Goal: Information Seeking & Learning: Compare options

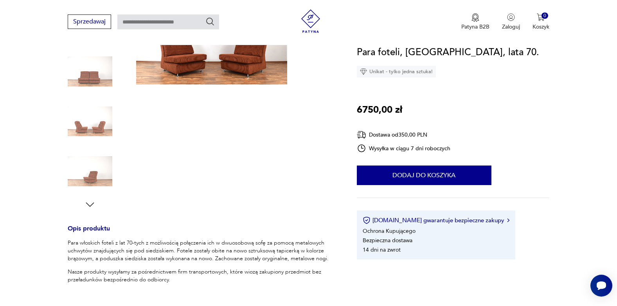
scroll to position [67, 0]
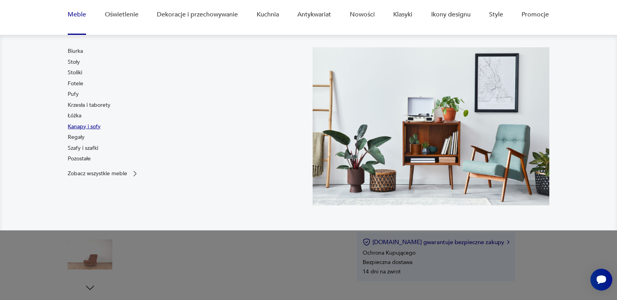
click at [93, 129] on link "Kanapy i sofy" at bounding box center [84, 127] width 33 height 8
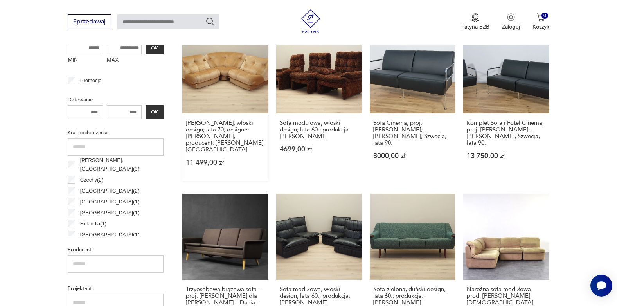
scroll to position [119, 0]
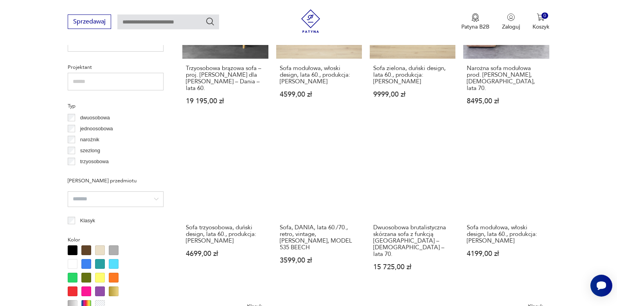
scroll to position [559, 0]
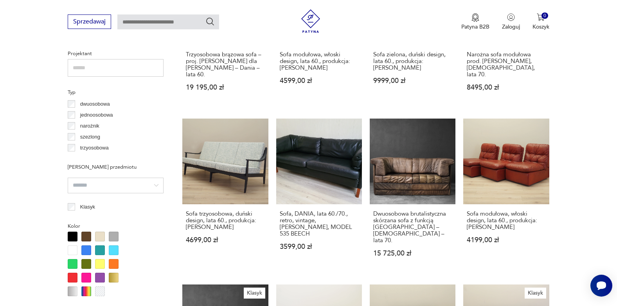
click at [70, 152] on div "trzyosobowa" at bounding box center [116, 147] width 96 height 11
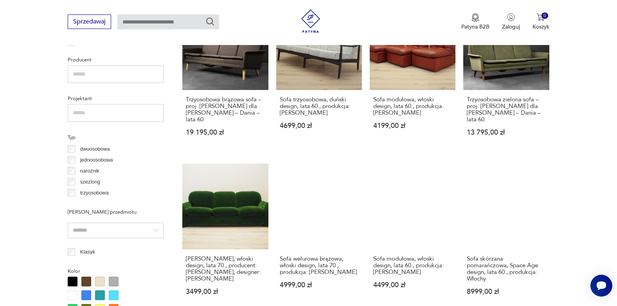
scroll to position [521, 0]
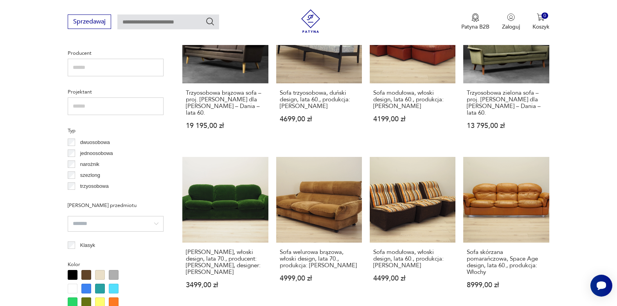
click at [128, 228] on input "search" at bounding box center [116, 224] width 96 height 16
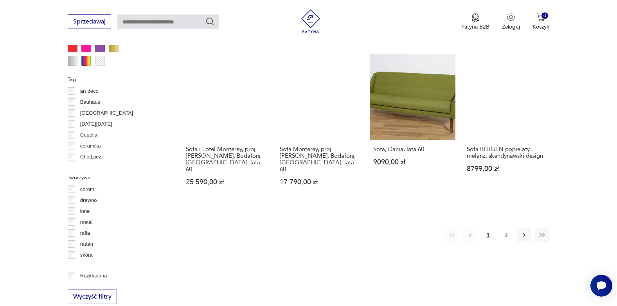
scroll to position [755, 0]
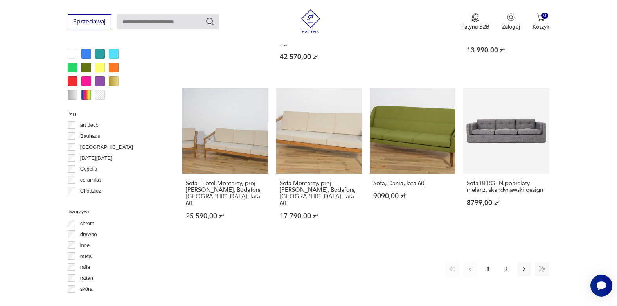
click at [506, 262] on button "2" at bounding box center [506, 269] width 14 height 14
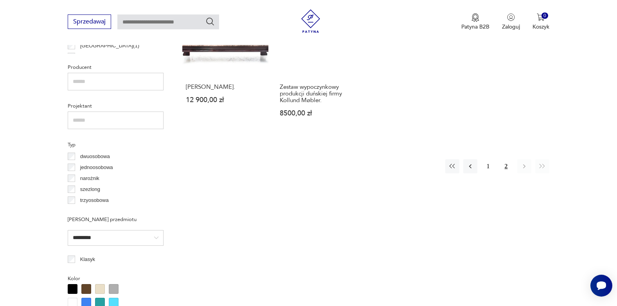
scroll to position [481, 0]
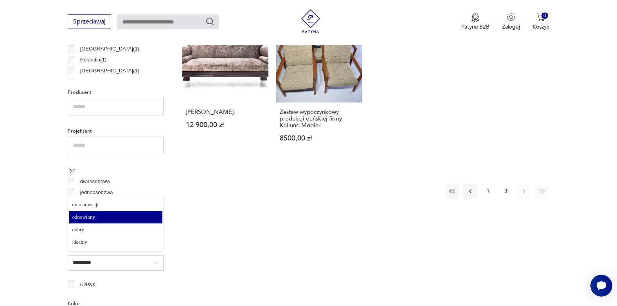
click at [158, 262] on input "*********" at bounding box center [116, 263] width 96 height 16
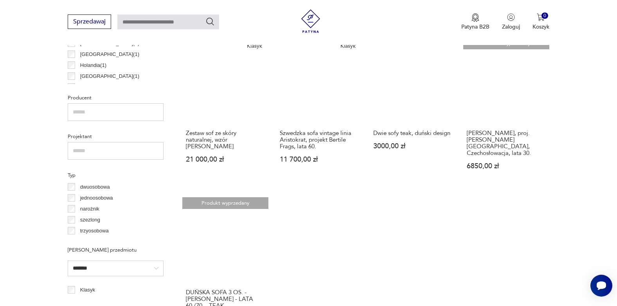
scroll to position [560, 0]
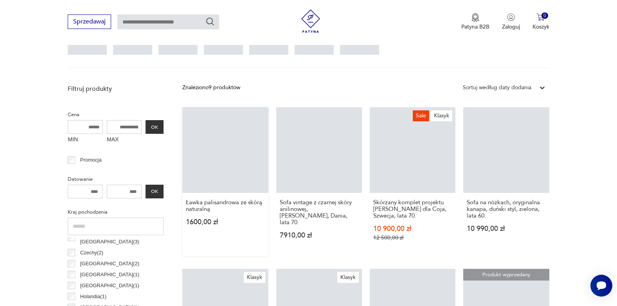
scroll to position [208, 0]
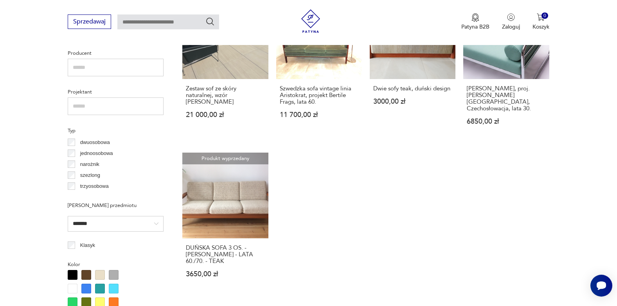
scroll to position [560, 0]
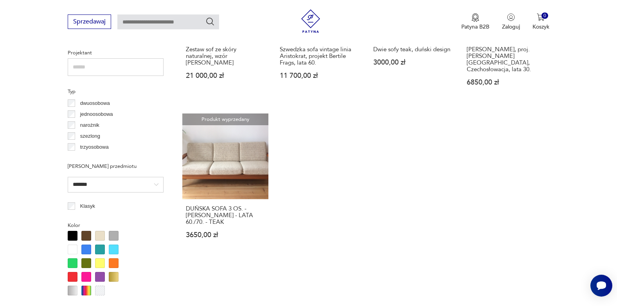
click at [138, 186] on input "*******" at bounding box center [116, 185] width 96 height 16
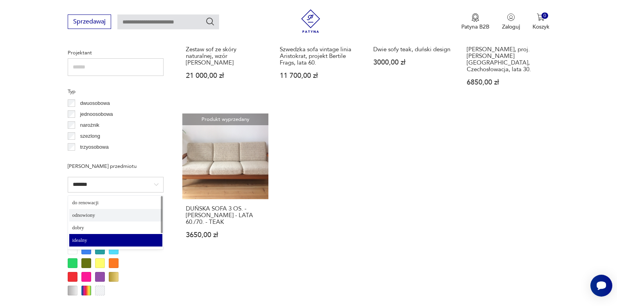
type input "*********"
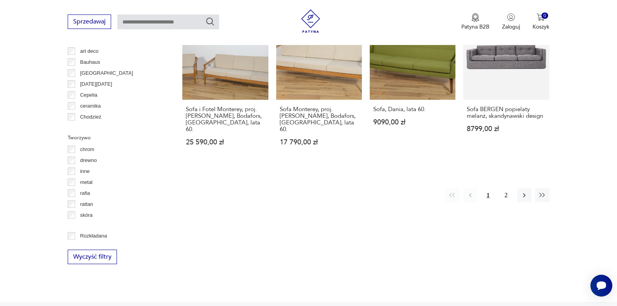
scroll to position [833, 0]
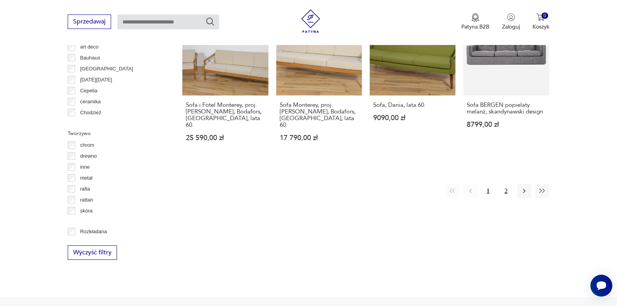
click at [504, 184] on button "2" at bounding box center [506, 191] width 14 height 14
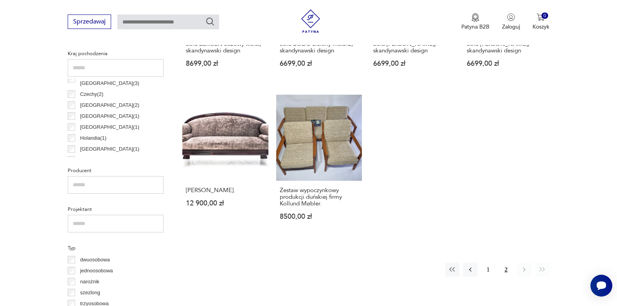
scroll to position [481, 0]
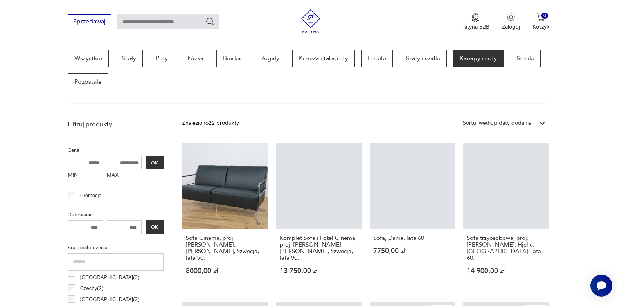
scroll to position [442, 0]
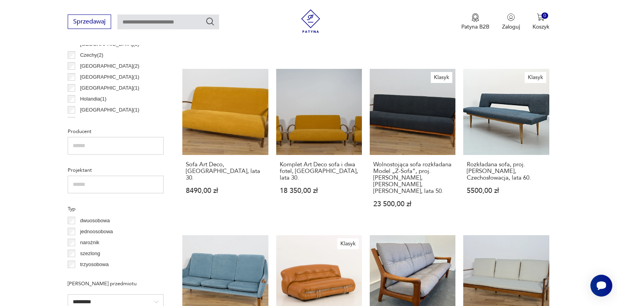
click at [75, 264] on label "trzyosobowa" at bounding box center [91, 264] width 33 height 11
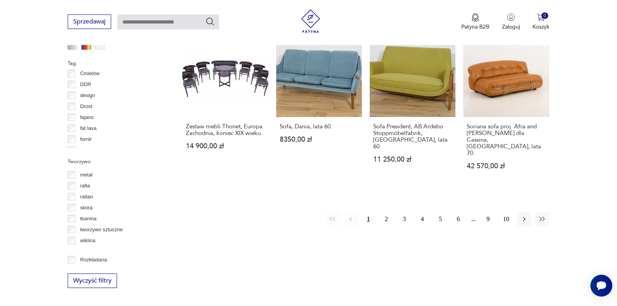
scroll to position [912, 0]
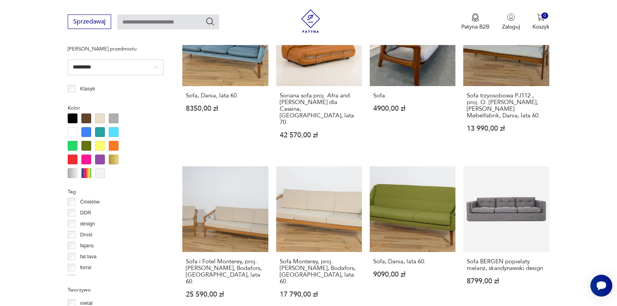
scroll to position [794, 0]
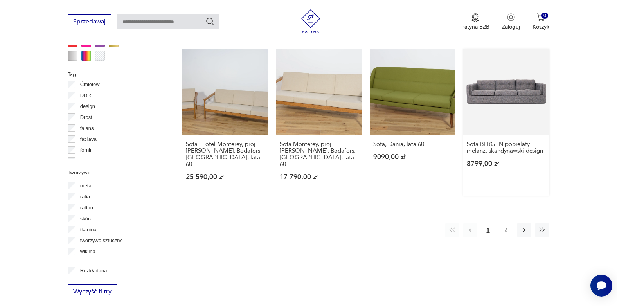
click at [493, 84] on link "Sofa BERGEN popielaty melanż, skandynawski design 8799,00 zł" at bounding box center [506, 122] width 86 height 147
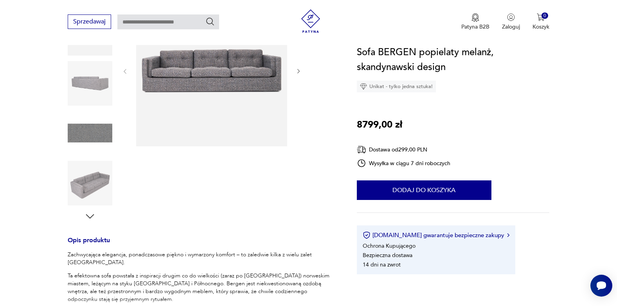
scroll to position [156, 0]
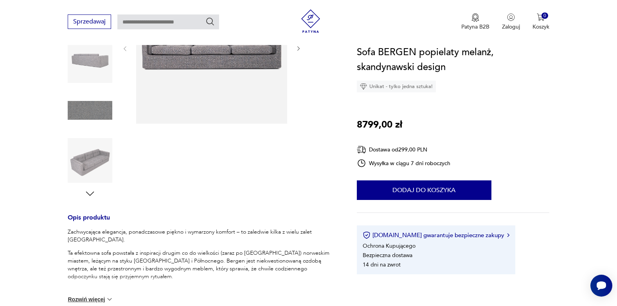
click at [87, 197] on icon "button" at bounding box center [90, 194] width 12 height 12
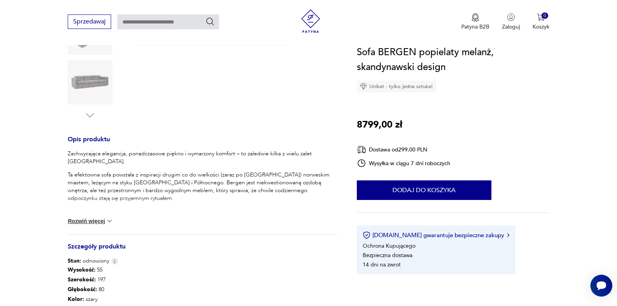
scroll to position [313, 0]
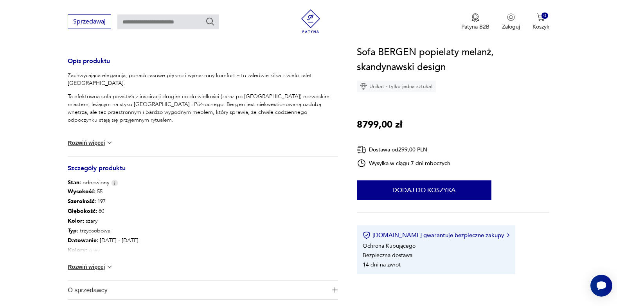
click at [99, 144] on button "Rozwiń więcej" at bounding box center [90, 143] width 45 height 8
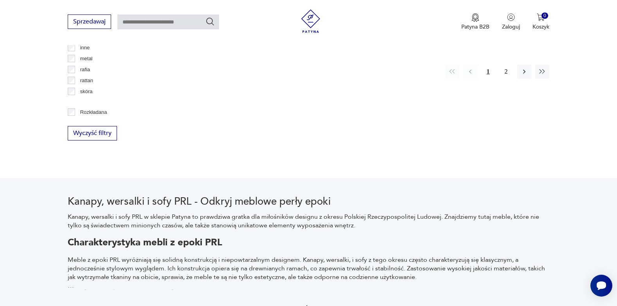
scroll to position [749, 0]
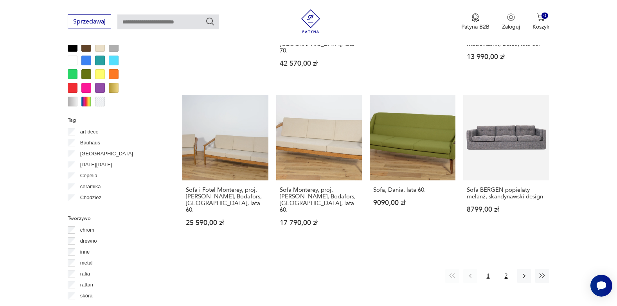
click at [504, 269] on button "2" at bounding box center [506, 276] width 14 height 14
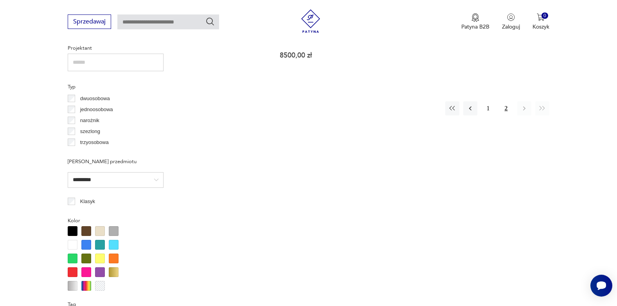
scroll to position [560, 0]
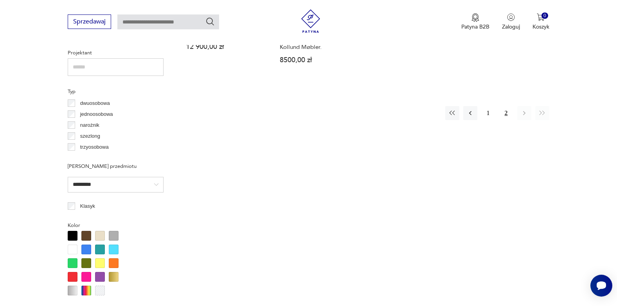
click at [138, 182] on input "*********" at bounding box center [116, 185] width 96 height 16
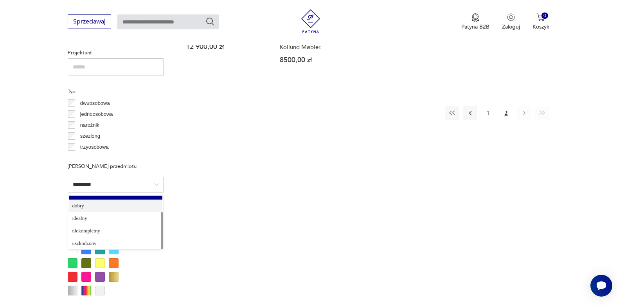
scroll to position [23, 0]
type input "*******"
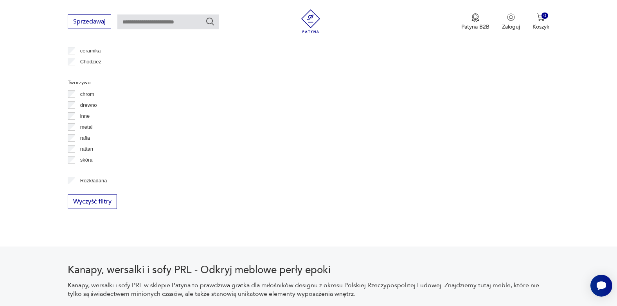
scroll to position [990, 0]
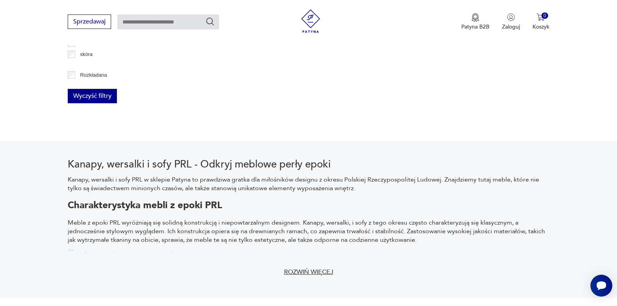
click at [93, 97] on button "Wyczyść filtry" at bounding box center [92, 96] width 49 height 14
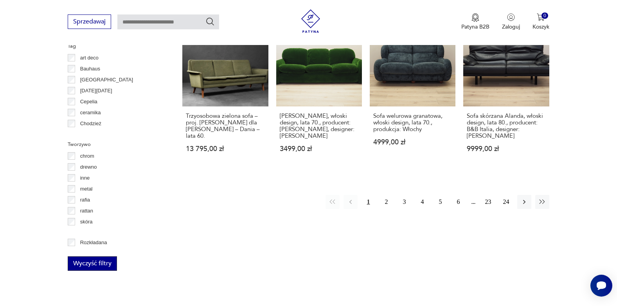
scroll to position [833, 0]
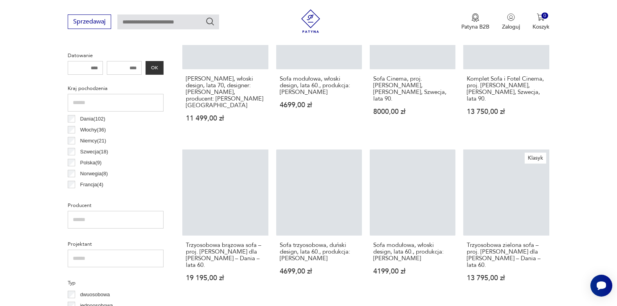
scroll to position [208, 0]
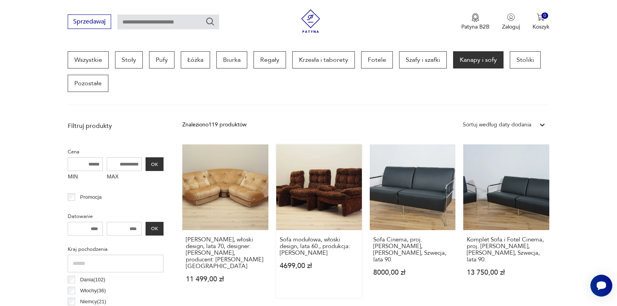
click at [312, 190] on link "Sofa modułowa, włoski design, lata 60., produkcja: Włochy 4699,00 zł" at bounding box center [319, 220] width 86 height 153
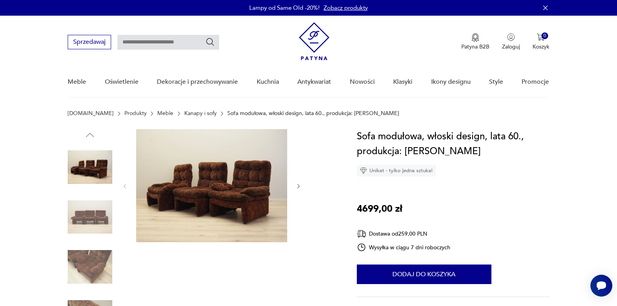
click at [91, 221] on img at bounding box center [90, 217] width 45 height 45
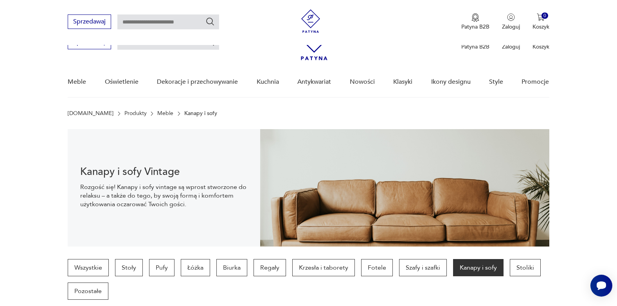
scroll to position [207, 0]
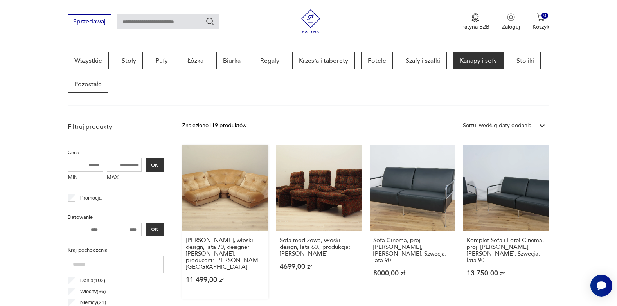
click at [234, 185] on link "[PERSON_NAME], włoski design, lata 70, designer: [PERSON_NAME], producent: Mimo…" at bounding box center [225, 221] width 86 height 153
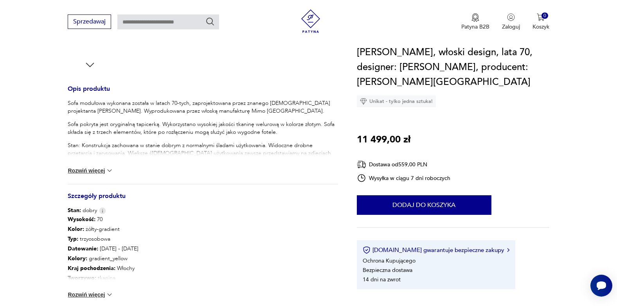
scroll to position [274, 0]
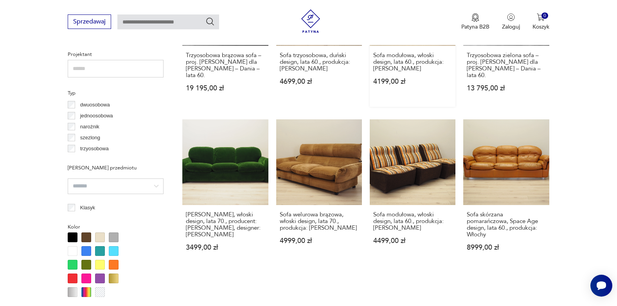
scroll to position [559, 0]
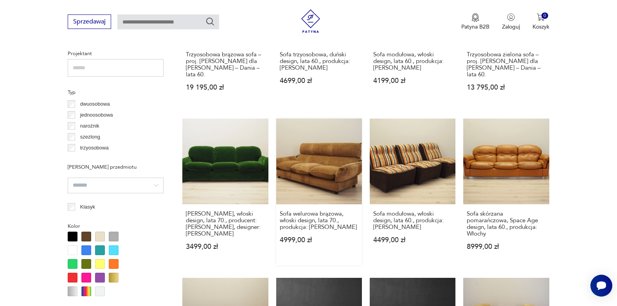
click at [329, 155] on link "Sofa welurowa brązowa, włoski design, lata 70., produkcja: [PERSON_NAME] 4999,0…" at bounding box center [319, 192] width 86 height 147
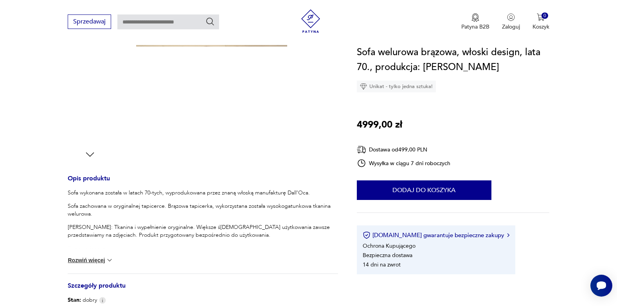
scroll to position [235, 0]
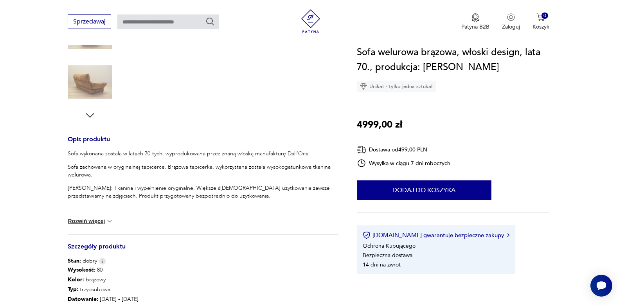
click at [95, 221] on button "Rozwiń więcej" at bounding box center [90, 221] width 45 height 8
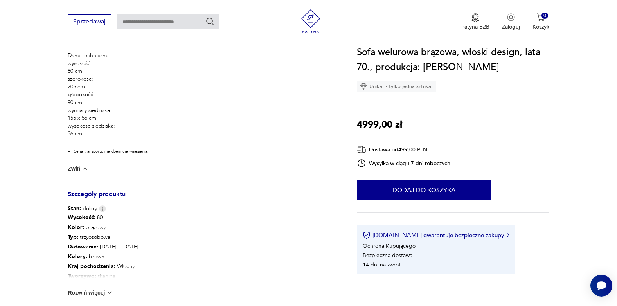
scroll to position [391, 0]
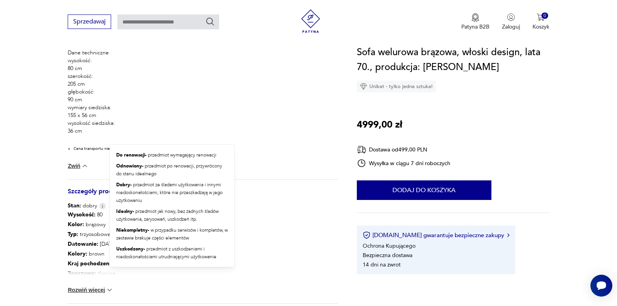
click at [100, 205] on img at bounding box center [102, 206] width 7 height 7
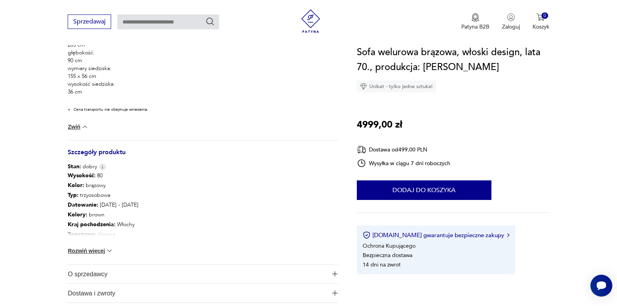
scroll to position [469, 0]
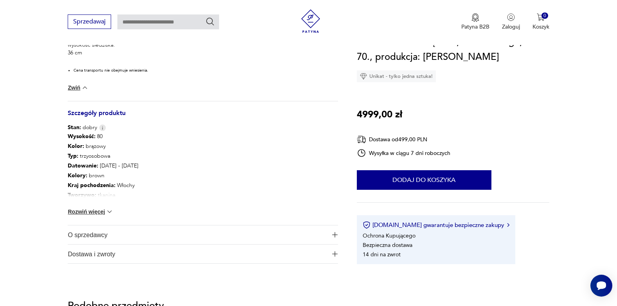
click at [101, 211] on button "Rozwiń więcej" at bounding box center [90, 212] width 45 height 8
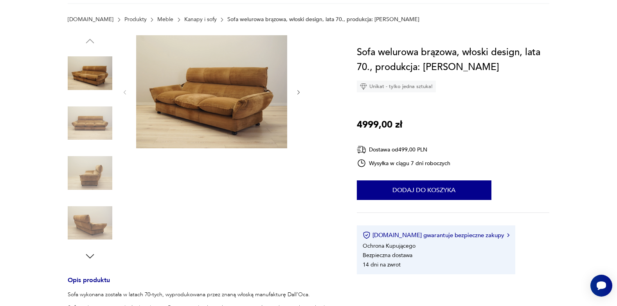
scroll to position [0, 0]
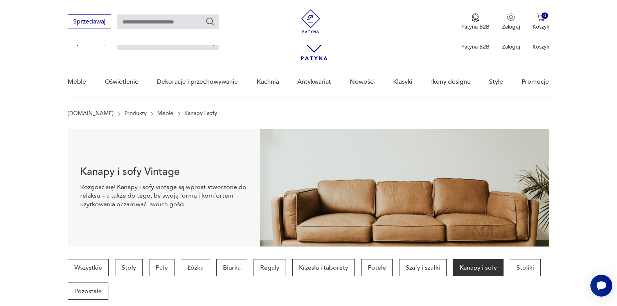
scroll to position [631, 0]
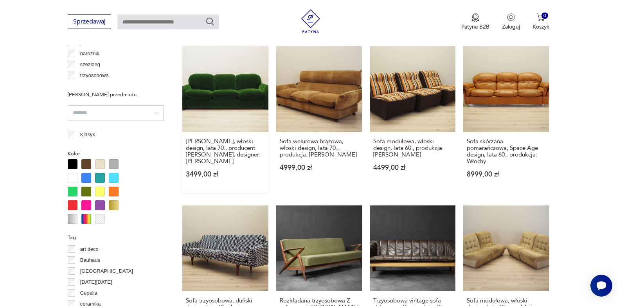
click at [221, 82] on link "[PERSON_NAME] zielona, włoski design, lata 70., producent: [PERSON_NAME], desig…" at bounding box center [225, 119] width 86 height 147
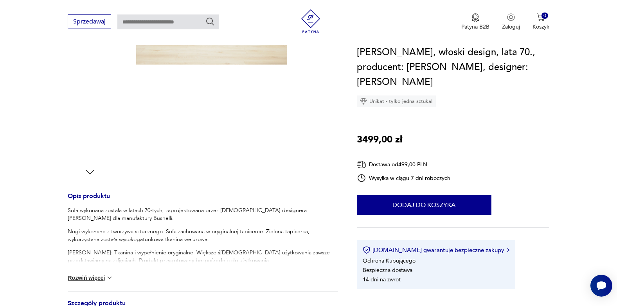
scroll to position [235, 0]
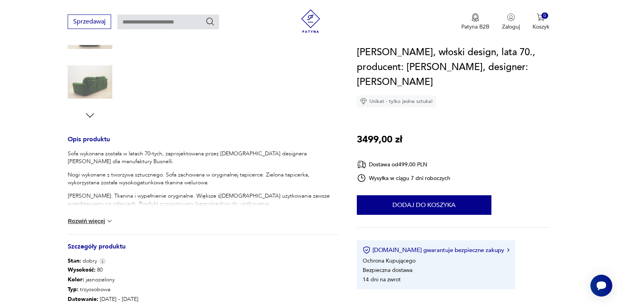
click at [96, 220] on button "Rozwiń więcej" at bounding box center [90, 221] width 45 height 8
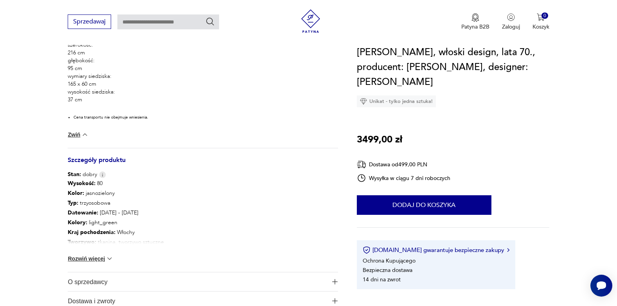
scroll to position [587, 0]
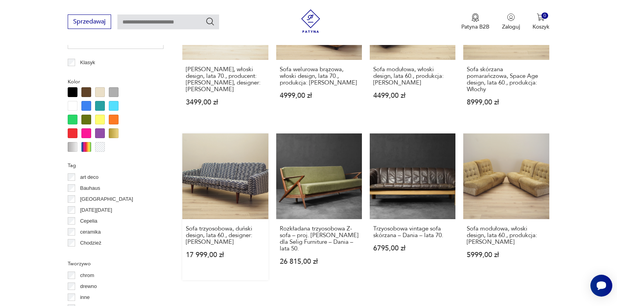
scroll to position [625, 0]
click at [497, 154] on link "Sofa modułowa, włoski design, lata 60., produkcja: Włochy 5999,00 zł" at bounding box center [506, 206] width 86 height 147
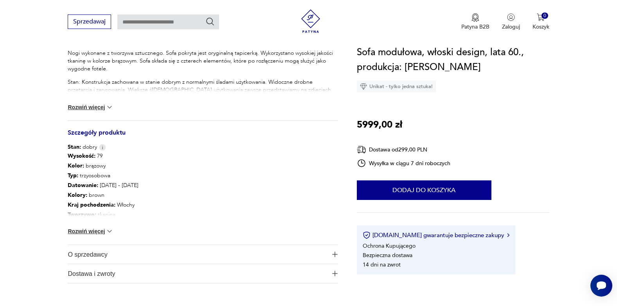
scroll to position [352, 0]
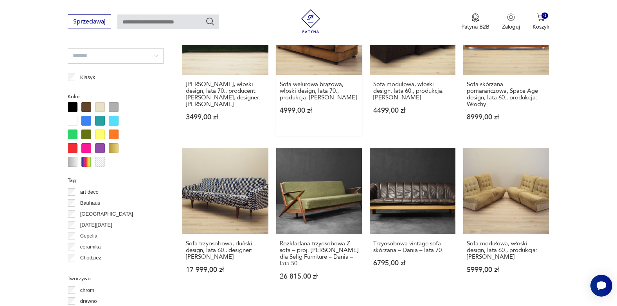
scroll to position [618, 0]
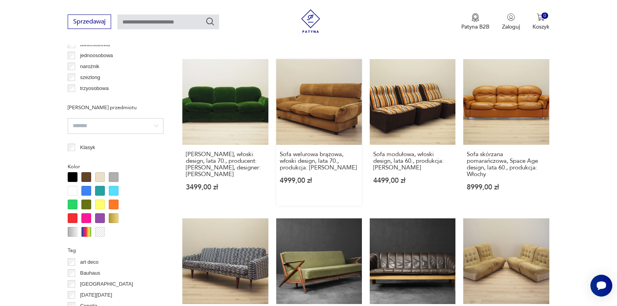
click at [297, 89] on link "Sofa welurowa brązowa, włoski design, lata 70., produkcja: [PERSON_NAME] 4999,0…" at bounding box center [319, 132] width 86 height 147
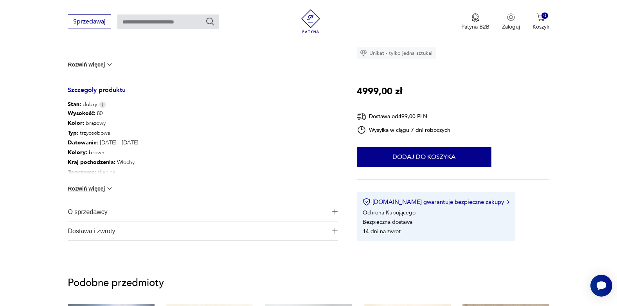
scroll to position [39, 0]
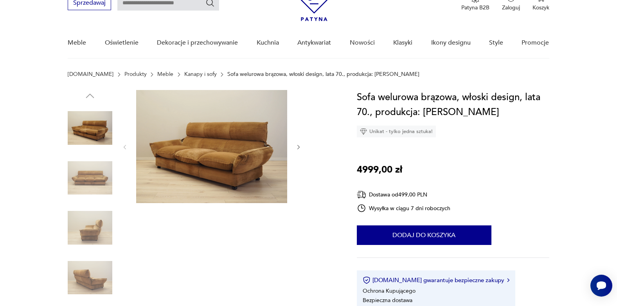
click at [97, 182] on img at bounding box center [90, 178] width 45 height 45
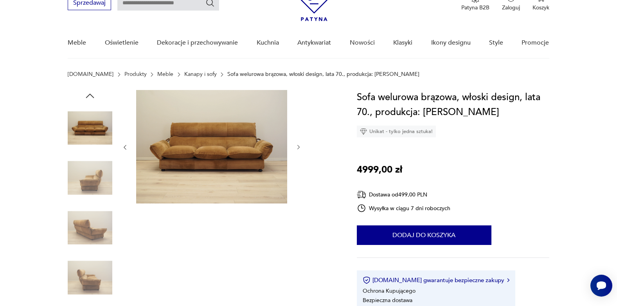
click at [94, 201] on div at bounding box center [90, 179] width 45 height 46
click at [90, 225] on img at bounding box center [90, 227] width 45 height 45
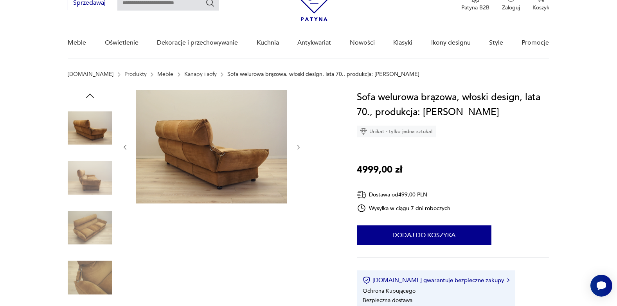
click at [98, 273] on img at bounding box center [90, 277] width 45 height 45
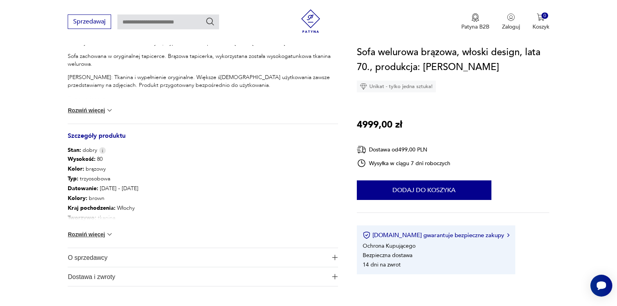
scroll to position [352, 0]
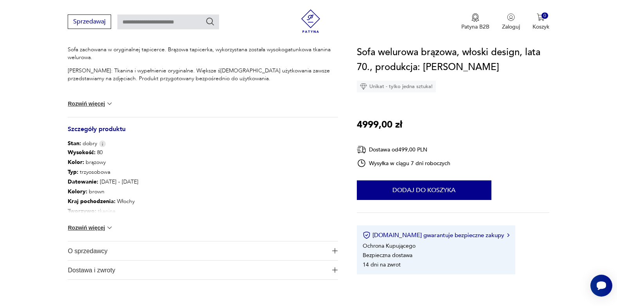
click at [83, 229] on button "Rozwiń więcej" at bounding box center [90, 228] width 45 height 8
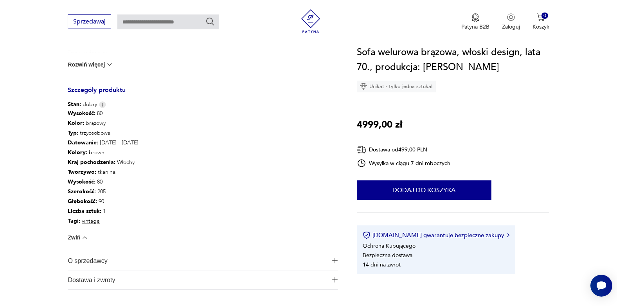
scroll to position [430, 0]
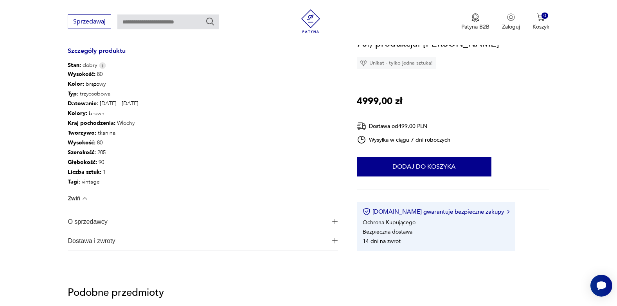
click at [131, 227] on span "O sprzedawcy" at bounding box center [197, 221] width 259 height 19
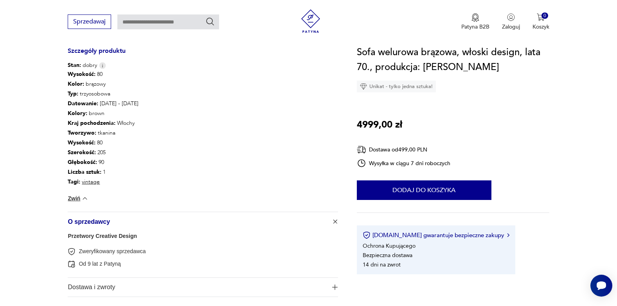
scroll to position [508, 0]
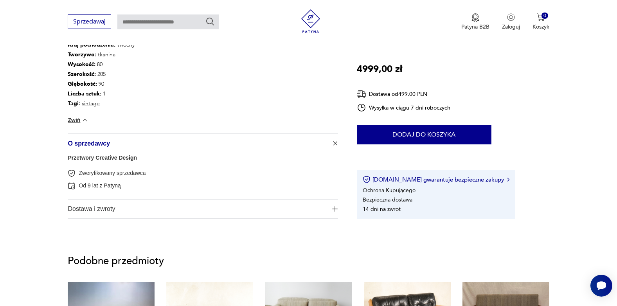
click at [151, 213] on span "Dostawa i zwroty" at bounding box center [197, 208] width 259 height 19
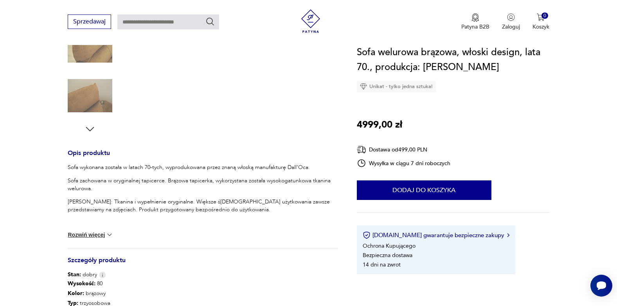
scroll to position [235, 0]
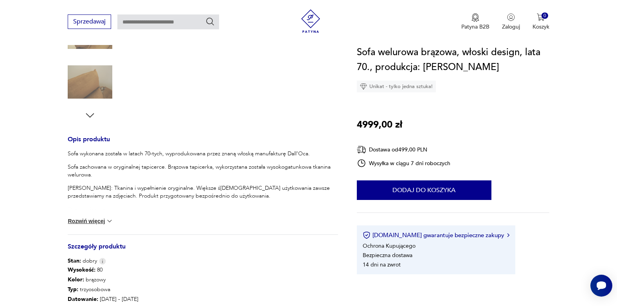
click at [92, 220] on button "Rozwiń więcej" at bounding box center [90, 221] width 45 height 8
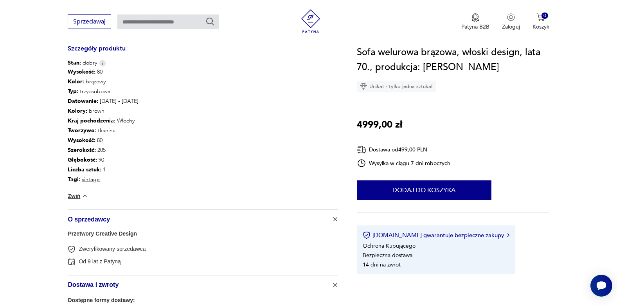
scroll to position [548, 0]
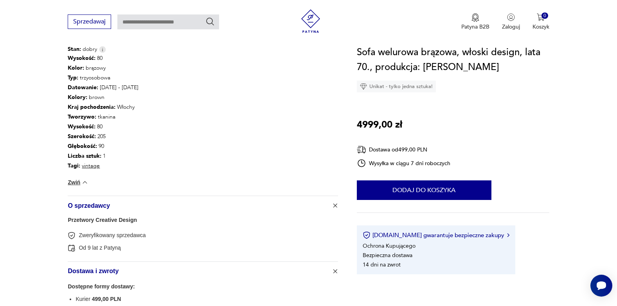
click at [110, 221] on link "Przetwory Creative Design" at bounding box center [102, 220] width 69 height 6
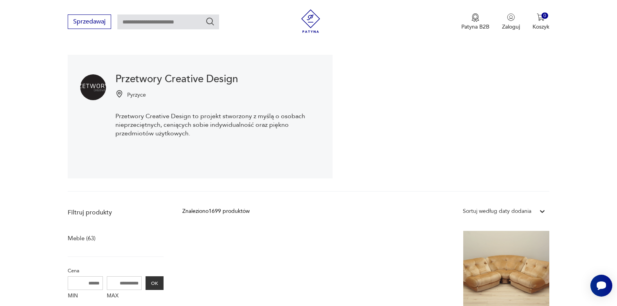
scroll to position [4, 0]
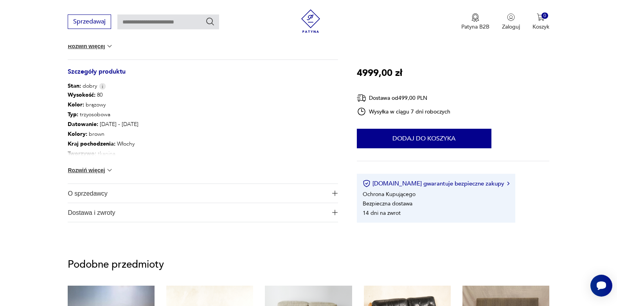
scroll to position [274, 0]
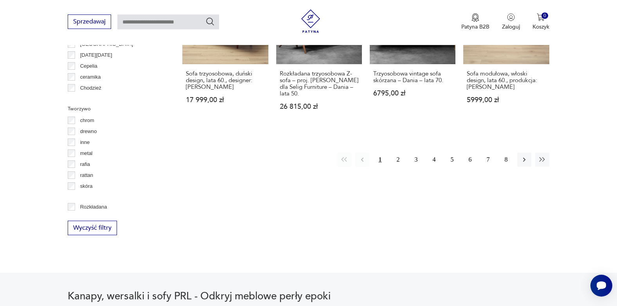
scroll to position [827, 0]
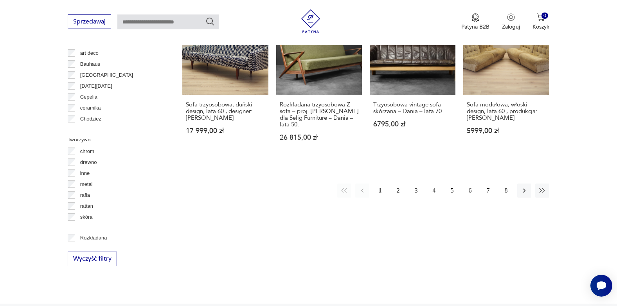
click at [398, 183] on button "2" at bounding box center [398, 190] width 14 height 14
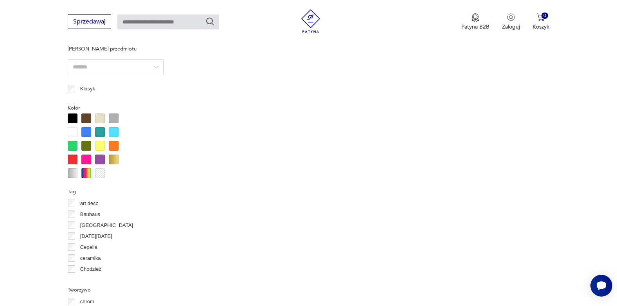
scroll to position [912, 0]
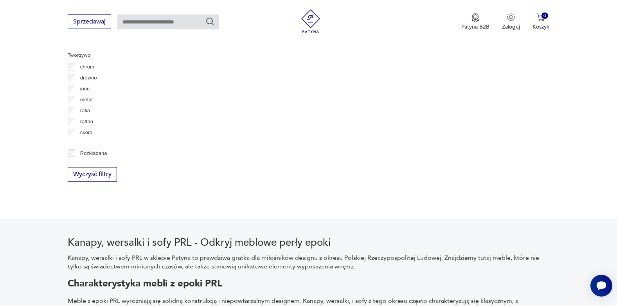
scroll to position [827, 0]
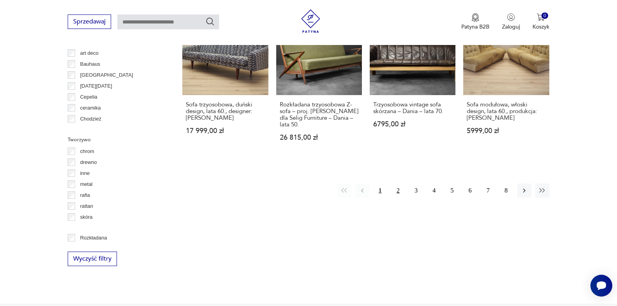
click at [399, 183] on button "2" at bounding box center [398, 190] width 14 height 14
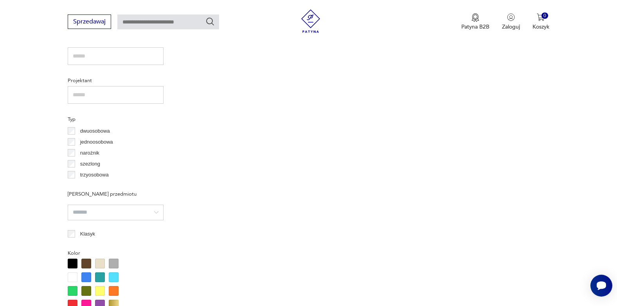
scroll to position [716, 0]
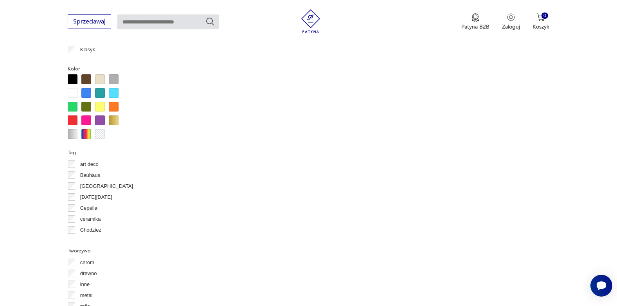
scroll to position [827, 0]
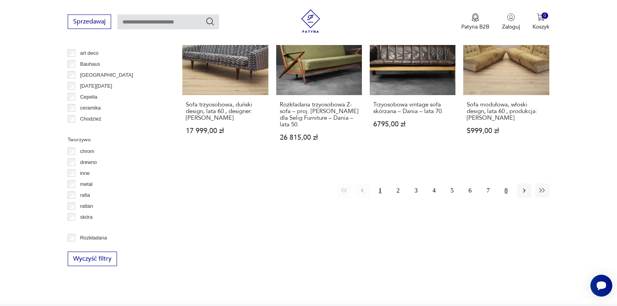
click at [504, 183] on button "8" at bounding box center [506, 190] width 14 height 14
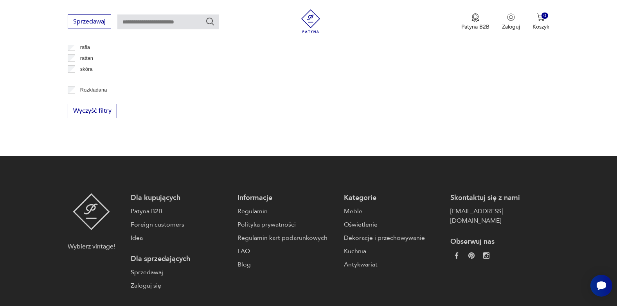
scroll to position [1053, 0]
